Goal: Task Accomplishment & Management: Use online tool/utility

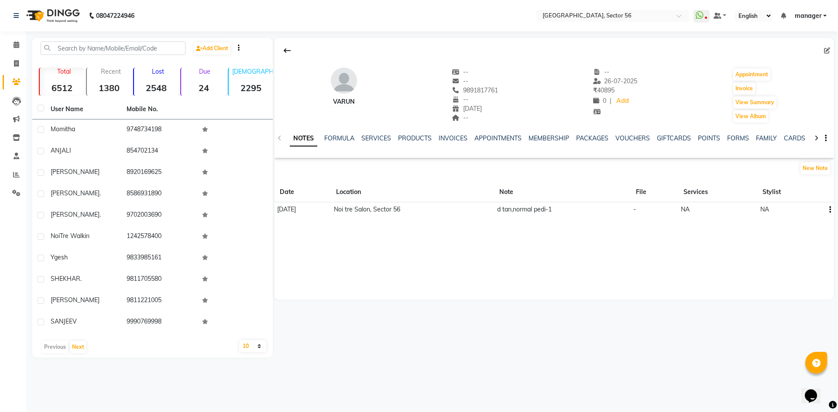
click at [554, 212] on td "d tan,normal pedi-1" at bounding box center [562, 209] width 137 height 15
click at [829, 210] on icon "button" at bounding box center [830, 210] width 2 height 0
click at [806, 209] on div "Edit" at bounding box center [809, 209] width 14 height 11
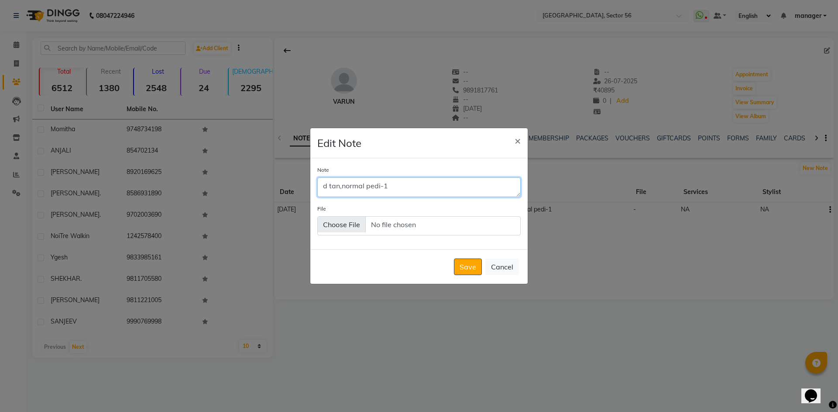
click at [422, 185] on textarea "d tan,normal pedi-1" at bounding box center [418, 187] width 203 height 19
click at [383, 187] on textarea "d tan,normal" at bounding box center [418, 187] width 203 height 19
type textarea "d tan,normal"
click at [470, 269] on button "Save" at bounding box center [468, 267] width 28 height 17
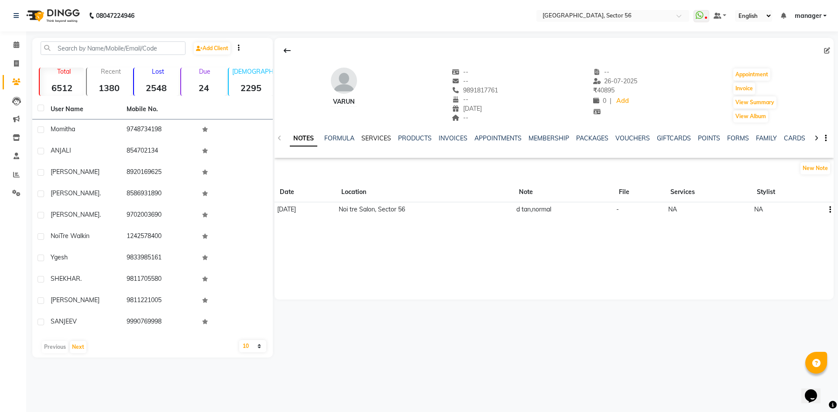
click at [381, 137] on link "SERVICES" at bounding box center [376, 138] width 30 height 8
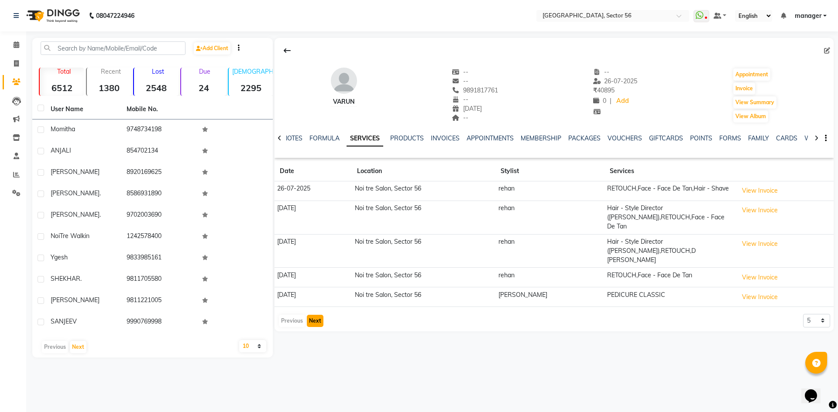
click at [314, 315] on button "Next" at bounding box center [315, 321] width 17 height 12
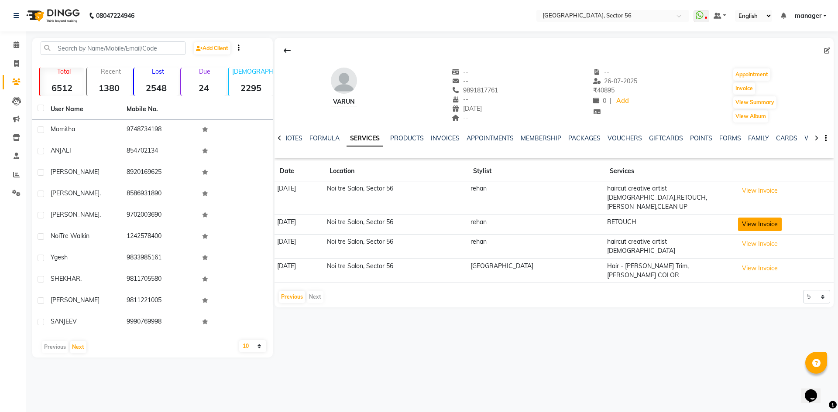
click at [750, 218] on button "View Invoice" at bounding box center [760, 225] width 44 height 14
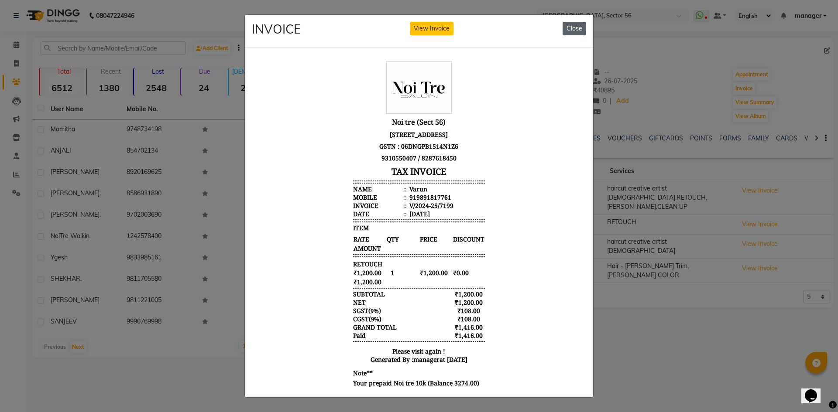
click at [567, 25] on button "Close" at bounding box center [574, 29] width 24 height 14
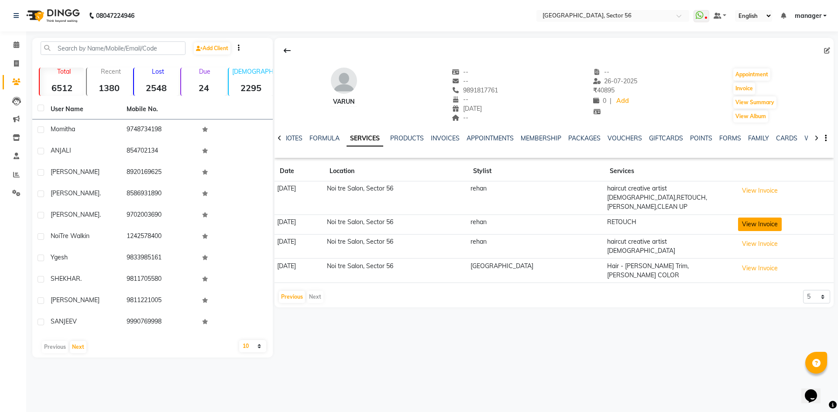
click at [745, 218] on button "View Invoice" at bounding box center [760, 225] width 44 height 14
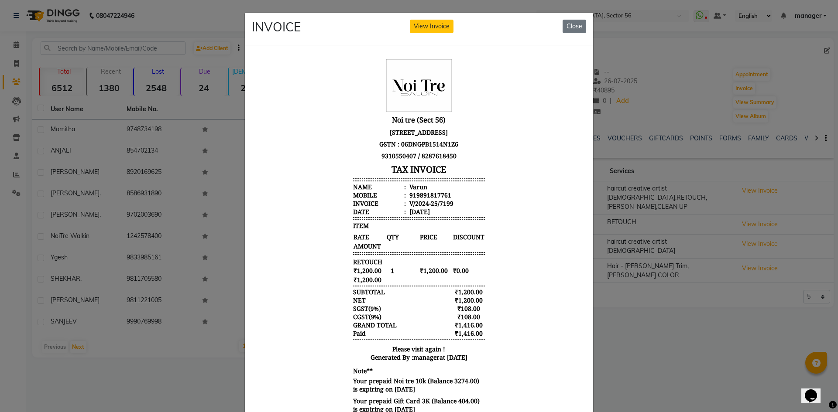
scroll to position [7, 0]
click at [568, 24] on button "Close" at bounding box center [574, 27] width 24 height 14
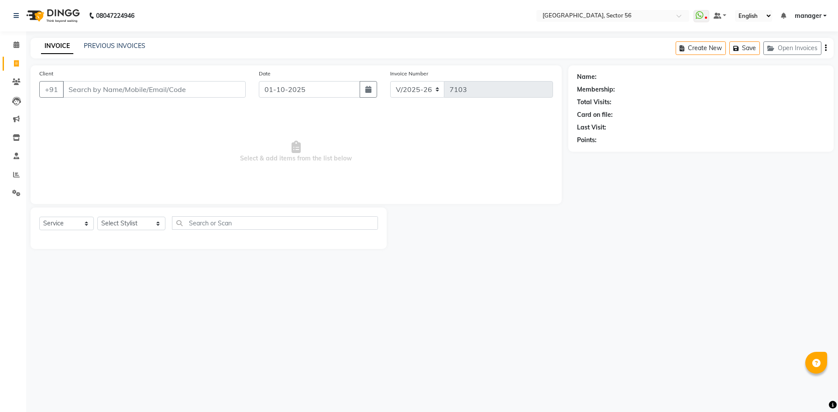
select select "5557"
select select "service"
click at [97, 90] on input "Client" at bounding box center [154, 89] width 183 height 17
click at [89, 86] on input "Client" at bounding box center [154, 89] width 183 height 17
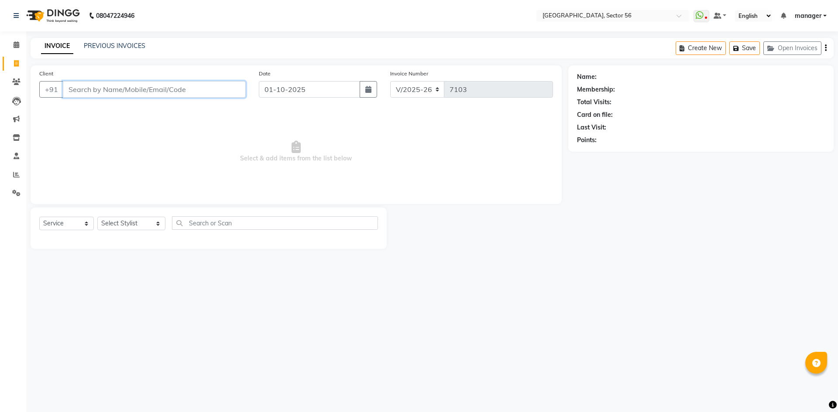
click at [106, 95] on input "Client" at bounding box center [154, 89] width 183 height 17
click at [130, 223] on select "Select Stylist [PERSON_NAME] [PERSON_NAME] [PERSON_NAME] MARKET STAFF amit amit…" at bounding box center [131, 224] width 68 height 14
select select "43512"
click at [97, 217] on select "Select Stylist [PERSON_NAME] [PERSON_NAME] [PERSON_NAME] MARKET STAFF amit amit…" at bounding box center [131, 224] width 68 height 14
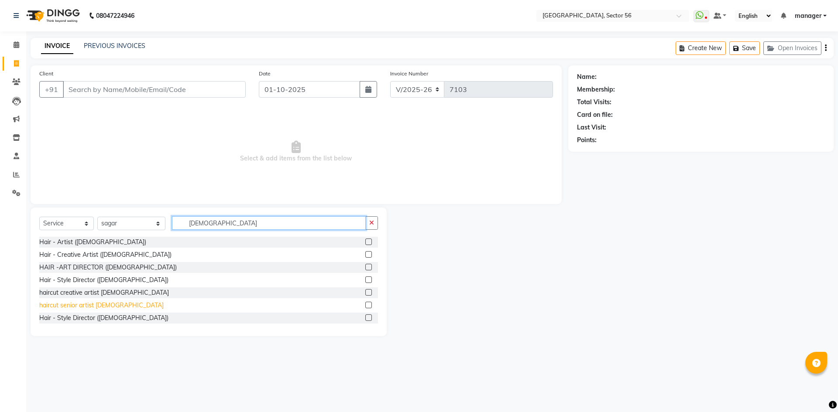
type input "[DEMOGRAPHIC_DATA]"
click at [89, 301] on div "haircut senior artist [DEMOGRAPHIC_DATA]" at bounding box center [101, 305] width 124 height 9
checkbox input "false"
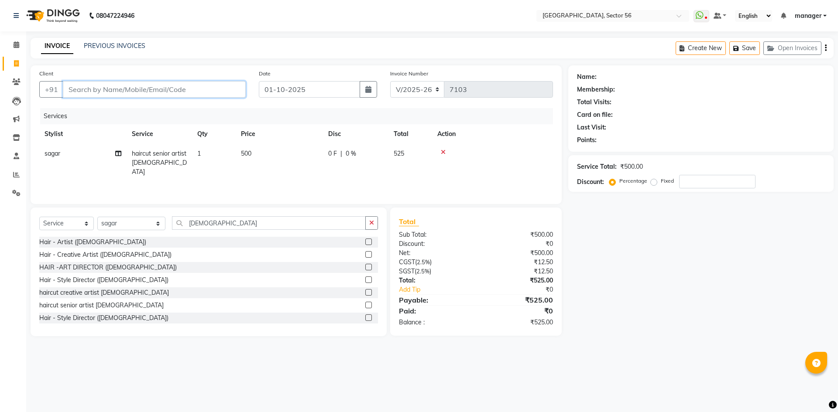
click at [104, 85] on input "Client" at bounding box center [154, 89] width 183 height 17
type input "9"
type input "0"
click at [91, 111] on span "kavita" at bounding box center [83, 109] width 21 height 9
type input "9811755112"
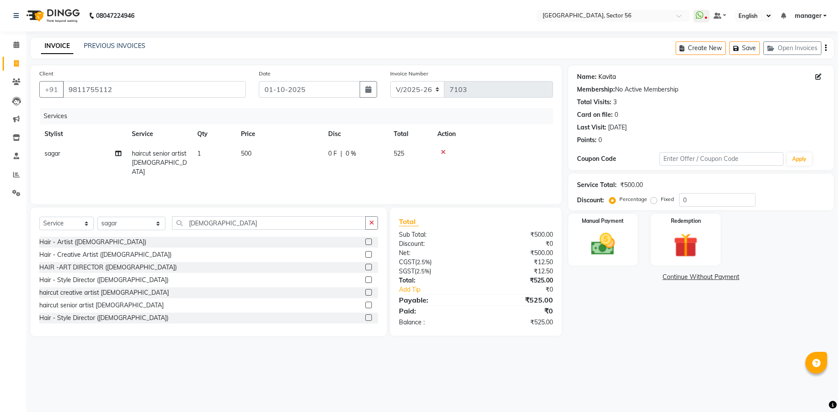
click at [610, 79] on link "Kavita" at bounding box center [606, 76] width 17 height 9
click at [135, 91] on input "9811755112" at bounding box center [154, 89] width 183 height 17
click at [0, 273] on div "Calendar Invoice Clients Leads Marketing Inventory Staff Reports Settings Compl…" at bounding box center [59, 212] width 118 height 374
click at [0, 245] on div "Calendar Invoice Clients Leads Marketing Inventory Staff Reports Settings Compl…" at bounding box center [59, 212] width 118 height 374
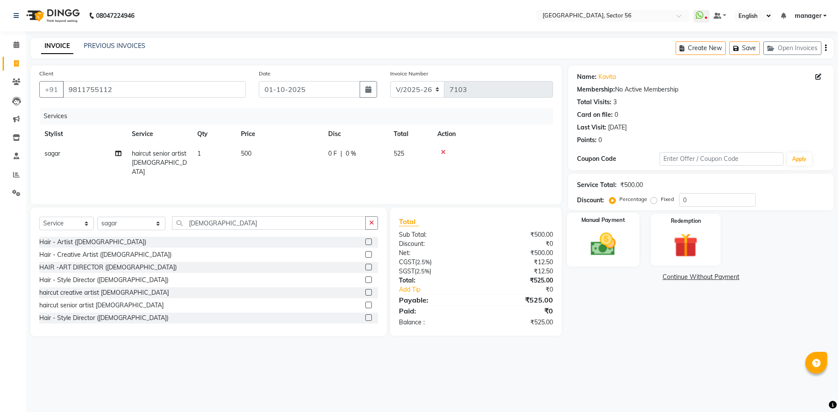
click at [621, 232] on img at bounding box center [602, 244] width 41 height 29
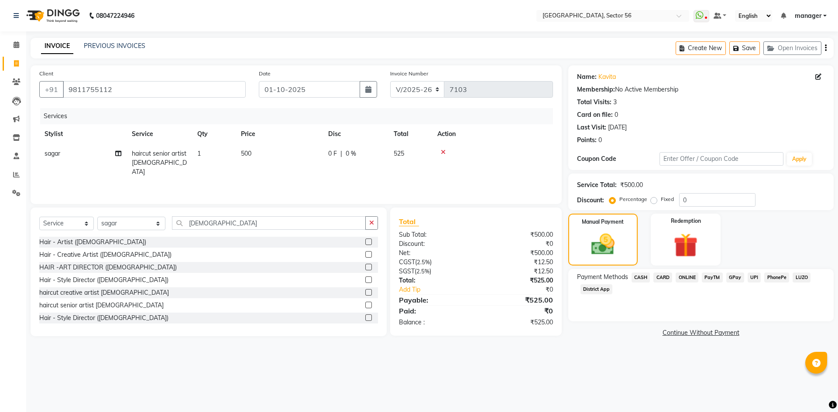
click at [734, 278] on span "GPay" at bounding box center [735, 278] width 18 height 10
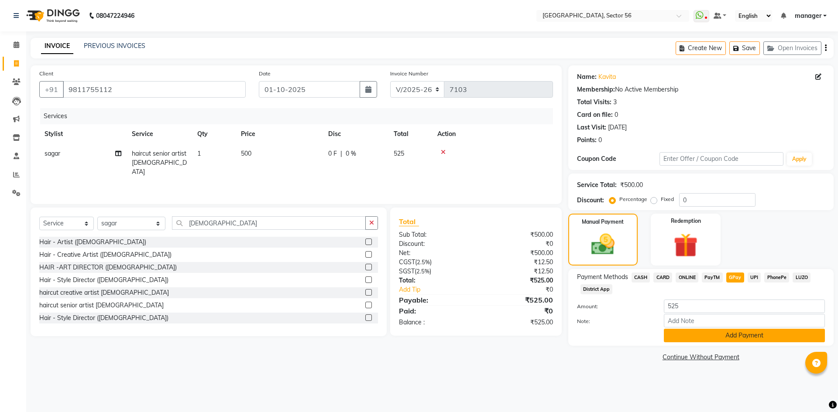
click at [726, 334] on button "Add Payment" at bounding box center [744, 336] width 161 height 14
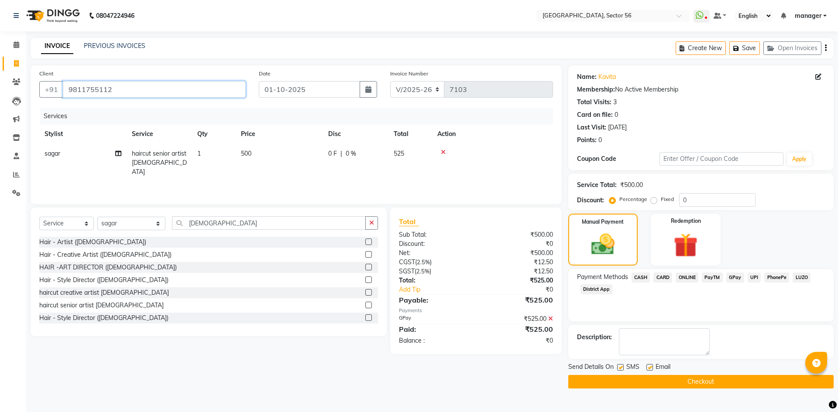
click at [130, 88] on input "9811755112" at bounding box center [154, 89] width 183 height 17
click at [0, 217] on div "Calendar Invoice Clients Leads Marketing Inventory Staff Reports Settings Compl…" at bounding box center [59, 212] width 118 height 374
click at [134, 86] on input "9811755112" at bounding box center [154, 89] width 183 height 17
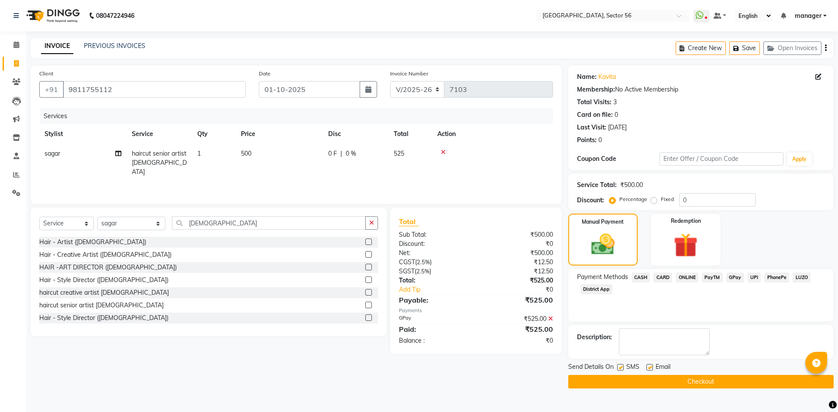
click at [0, 221] on div "Calendar Invoice Clients Leads Marketing Inventory Staff Reports Settings Compl…" at bounding box center [59, 212] width 118 height 374
drag, startPoint x: 147, startPoint y: 92, endPoint x: 0, endPoint y: 183, distance: 173.6
click at [0, 183] on li "Reports" at bounding box center [13, 175] width 26 height 19
click at [119, 85] on input "9811755112" at bounding box center [154, 89] width 183 height 17
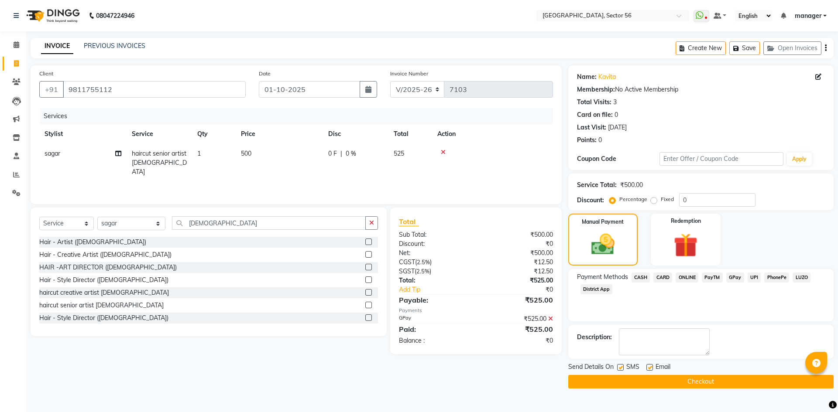
click at [13, 257] on div "Calendar Invoice Clients Leads Marketing Inventory Staff Reports Settings Compl…" at bounding box center [59, 212] width 118 height 374
click at [675, 247] on img at bounding box center [685, 245] width 41 height 31
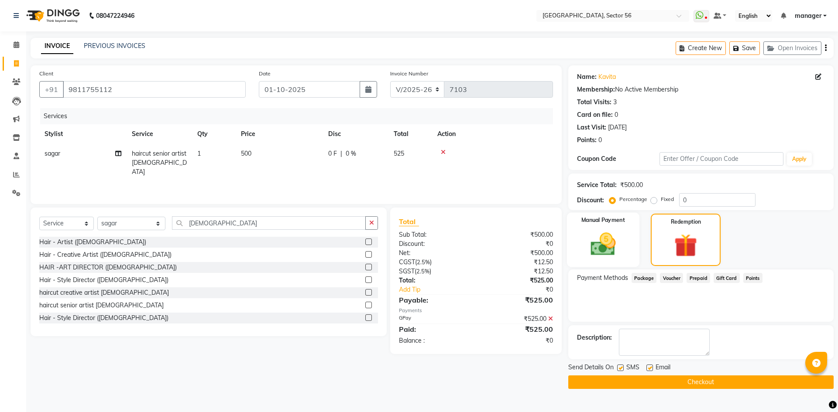
click at [613, 245] on img at bounding box center [602, 244] width 41 height 29
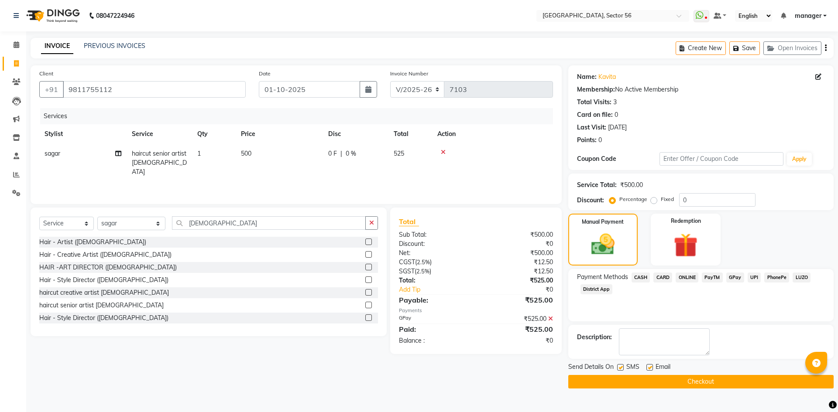
click at [550, 318] on icon at bounding box center [550, 319] width 5 height 6
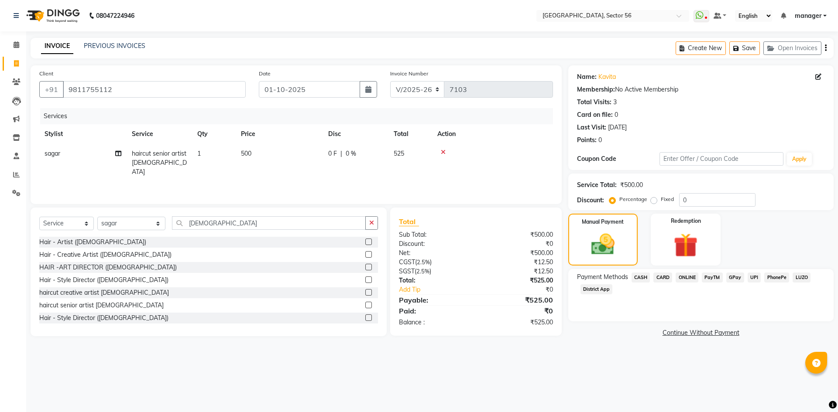
click at [258, 153] on td "500" at bounding box center [279, 163] width 87 height 38
select select "43512"
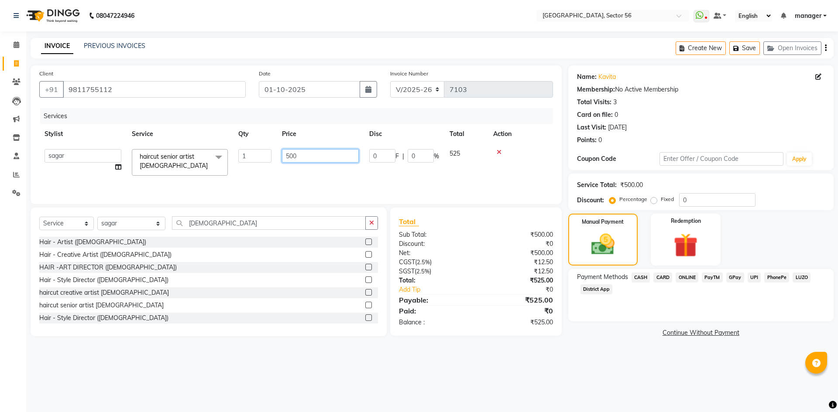
drag, startPoint x: 304, startPoint y: 156, endPoint x: 274, endPoint y: 156, distance: 30.5
click at [274, 156] on tr "[PERSON_NAME] [PERSON_NAME] [PERSON_NAME] MARKET STAFF amit amit spm [PERSON_NA…" at bounding box center [296, 162] width 514 height 37
click at [296, 156] on input "500" at bounding box center [320, 156] width 77 height 14
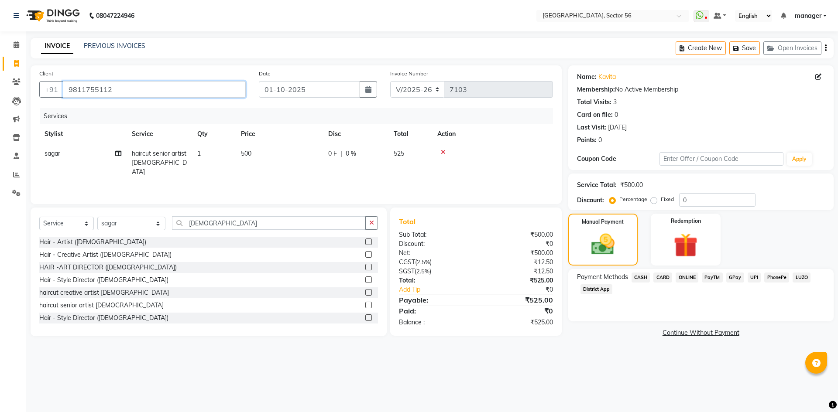
click at [123, 89] on input "9811755112" at bounding box center [154, 89] width 183 height 17
click at [134, 90] on input "9811755112" at bounding box center [154, 89] width 183 height 17
click at [134, 89] on input "9811755112" at bounding box center [154, 89] width 183 height 17
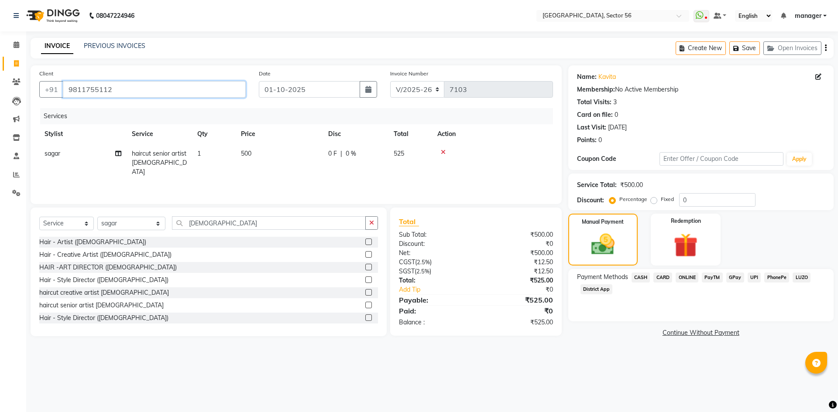
click at [134, 89] on input "9811755112" at bounding box center [154, 89] width 183 height 17
click at [0, 273] on div "Calendar Invoice Clients Leads Marketing Inventory Staff Reports Settings Compl…" at bounding box center [59, 212] width 118 height 374
click at [649, 247] on div "Manual Payment Redemption" at bounding box center [701, 240] width 278 height 52
click at [658, 247] on div "Redemption" at bounding box center [685, 240] width 72 height 54
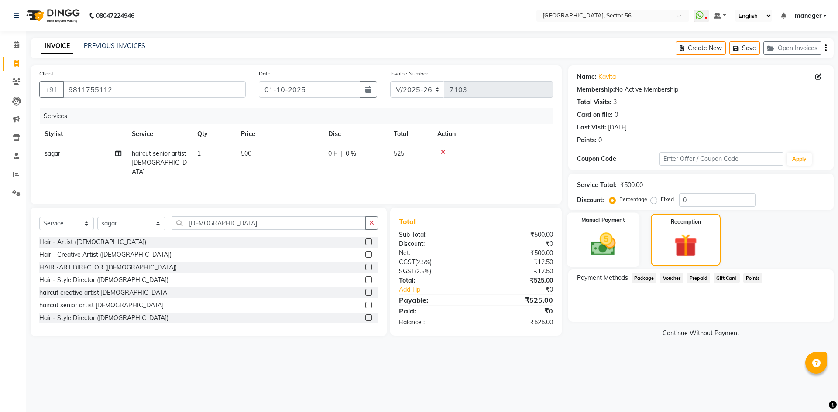
click at [618, 246] on img at bounding box center [602, 244] width 41 height 29
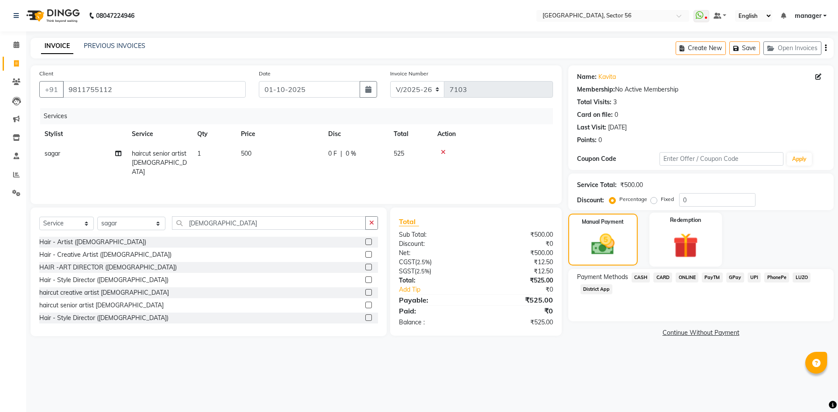
click at [663, 247] on div "Redemption" at bounding box center [685, 240] width 72 height 54
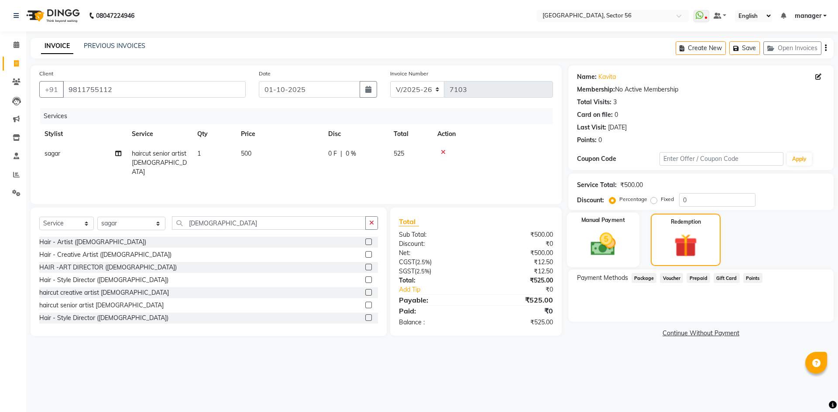
drag, startPoint x: 628, startPoint y: 244, endPoint x: 628, endPoint y: 211, distance: 33.6
click at [628, 244] on div "Manual Payment" at bounding box center [602, 240] width 72 height 55
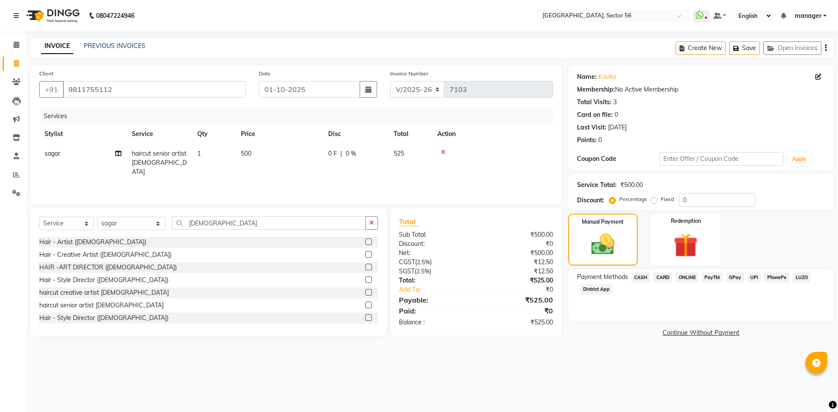
click at [737, 278] on span "GPay" at bounding box center [735, 278] width 18 height 10
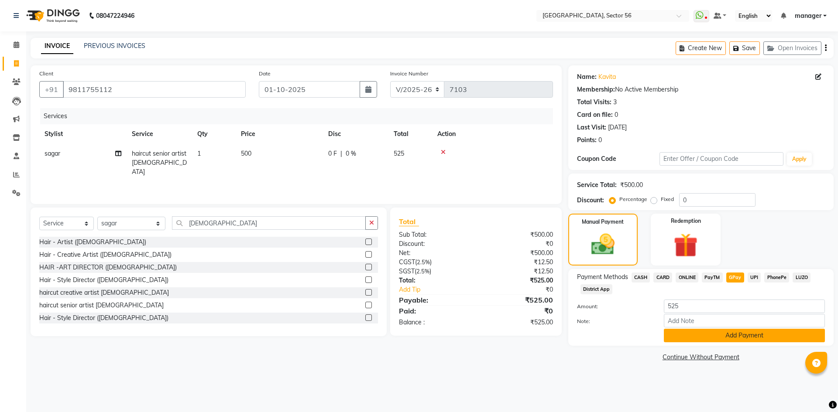
click at [743, 335] on button "Add Payment" at bounding box center [744, 336] width 161 height 14
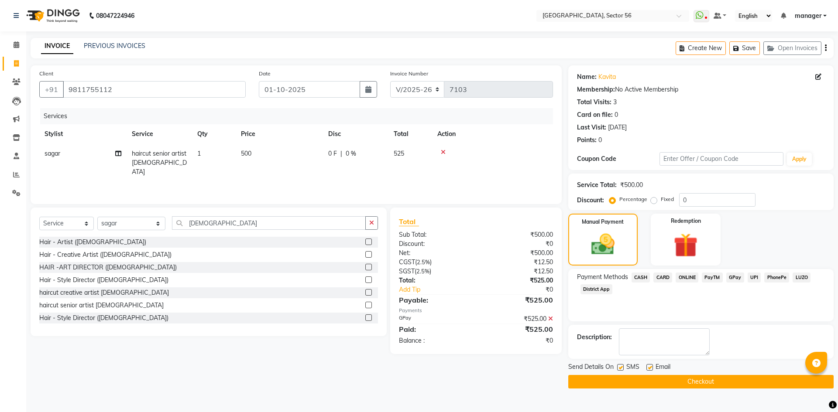
click at [632, 380] on button "Checkout" at bounding box center [700, 382] width 265 height 14
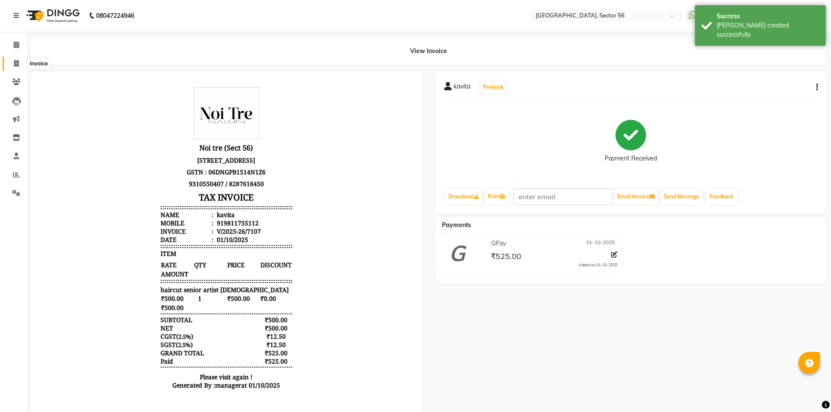
drag, startPoint x: 15, startPoint y: 65, endPoint x: 21, endPoint y: 63, distance: 6.5
click at [15, 65] on icon at bounding box center [16, 63] width 5 height 7
select select "service"
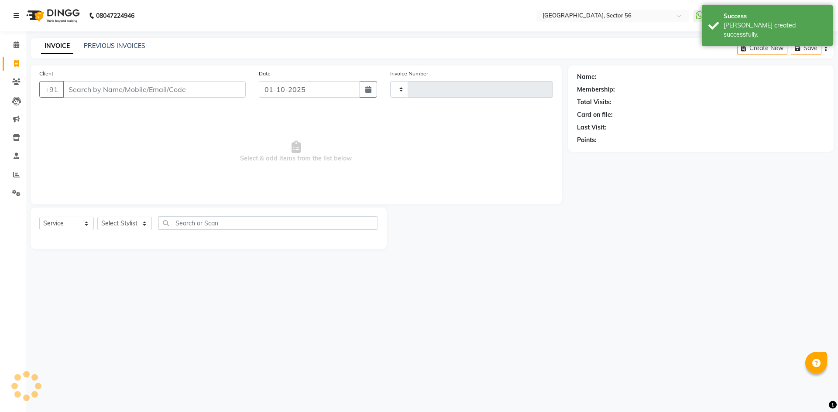
type input "7108"
select select "5557"
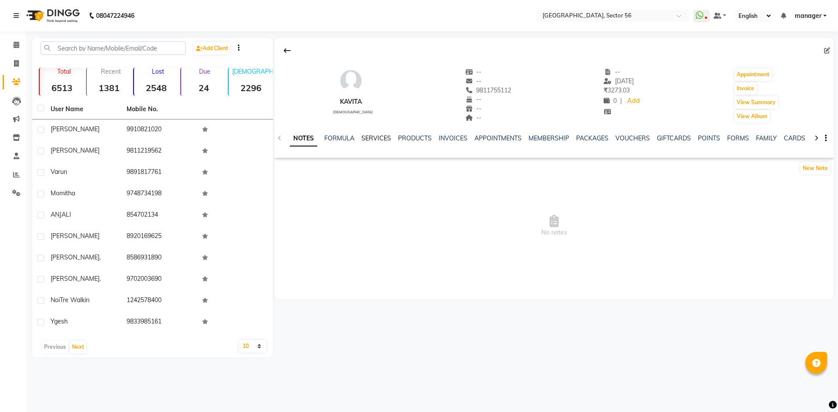
click at [370, 138] on link "SERVICES" at bounding box center [376, 138] width 30 height 8
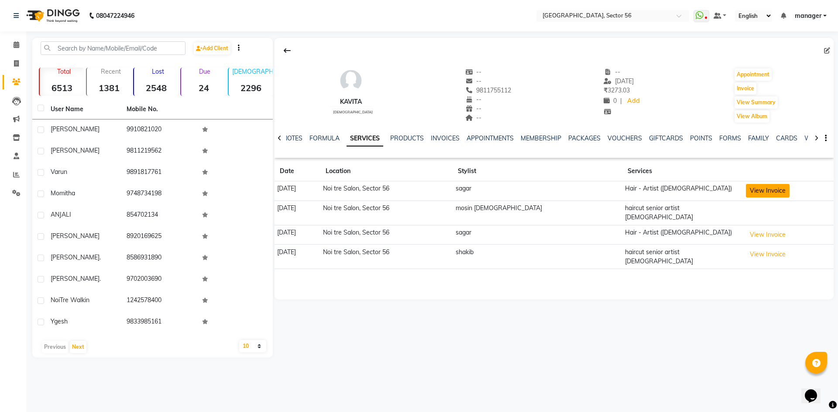
click at [753, 193] on button "View Invoice" at bounding box center [768, 191] width 44 height 14
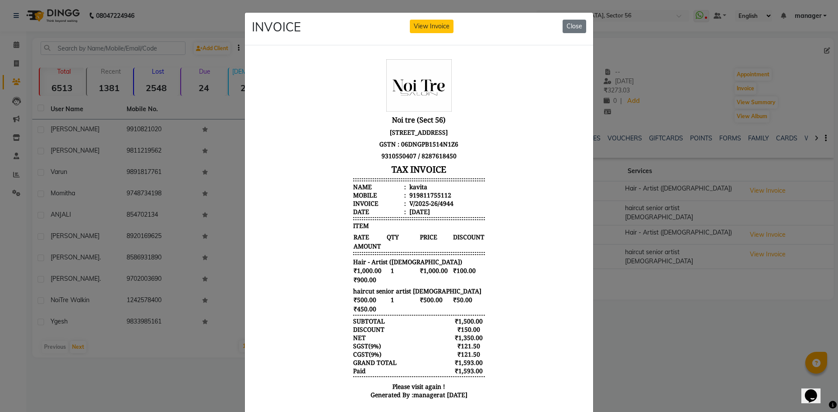
scroll to position [7, 0]
click at [570, 23] on button "Close" at bounding box center [574, 27] width 24 height 14
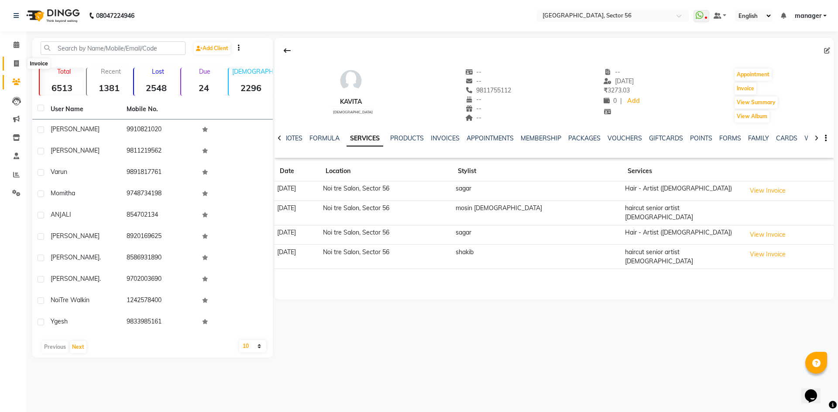
click at [15, 62] on icon at bounding box center [16, 63] width 5 height 7
select select "5557"
select select "service"
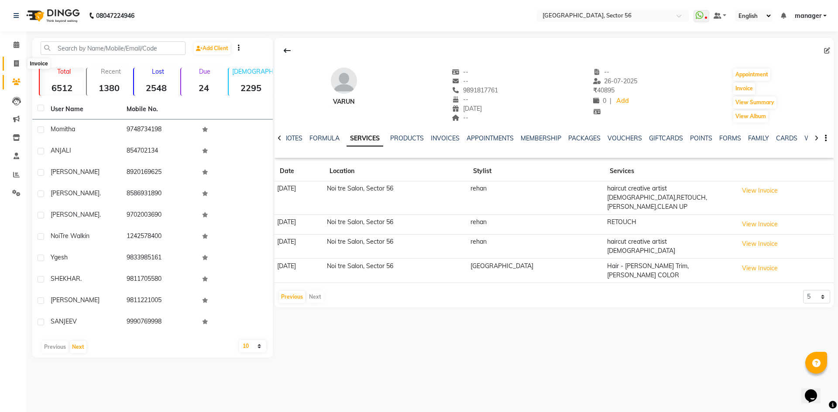
drag, startPoint x: 16, startPoint y: 65, endPoint x: 23, endPoint y: 68, distance: 7.2
click at [16, 65] on icon at bounding box center [16, 63] width 5 height 7
select select "service"
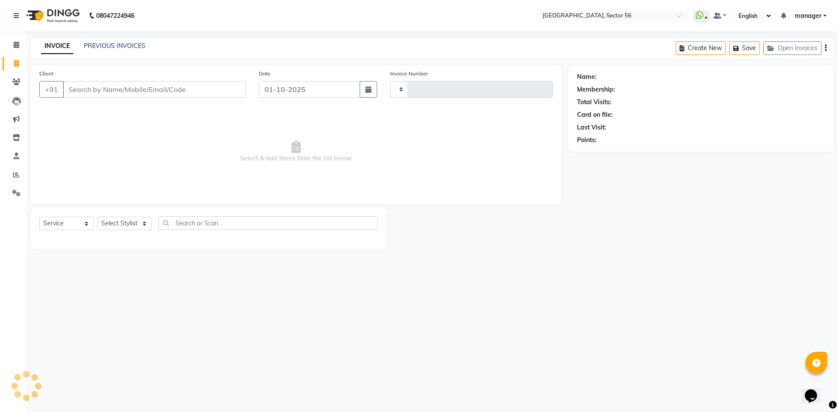
type input "7108"
select select "5557"
